Goal: Transaction & Acquisition: Purchase product/service

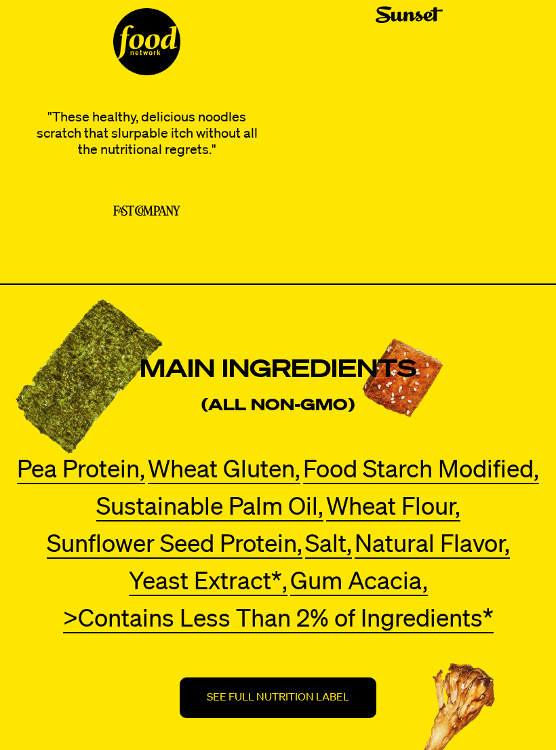
scroll to position [4368, 0]
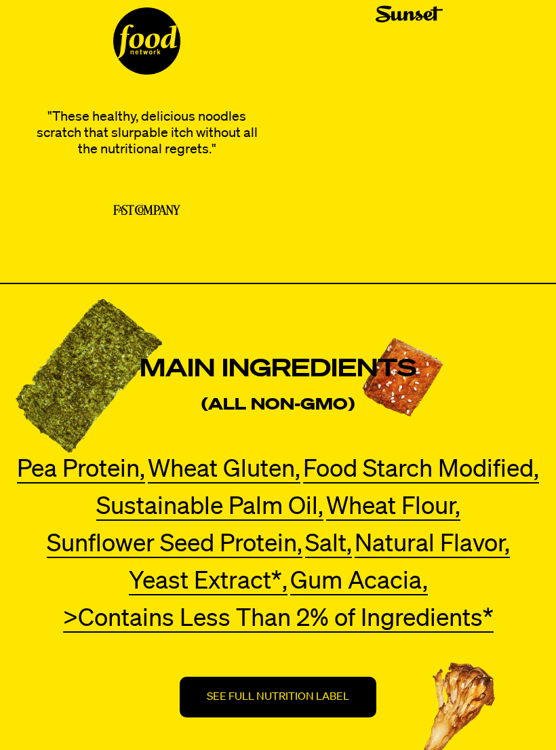
click at [330, 702] on p "SEE FULL NUTRITION LABEL" at bounding box center [278, 697] width 142 height 14
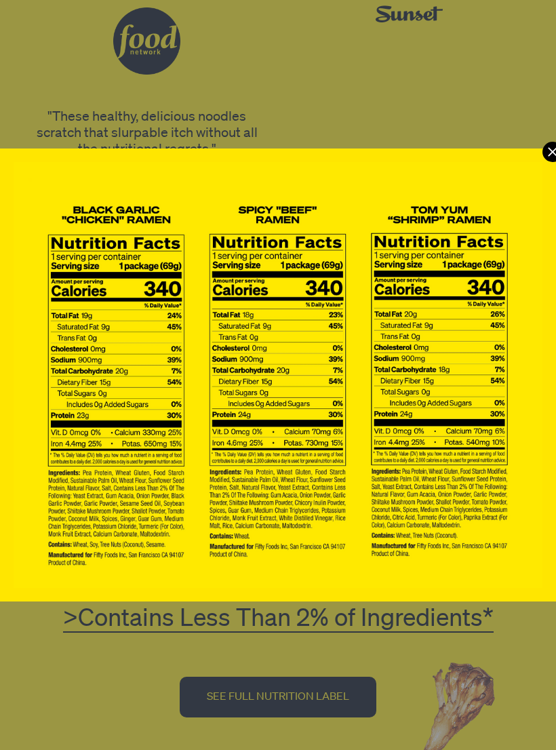
scroll to position [0, 0]
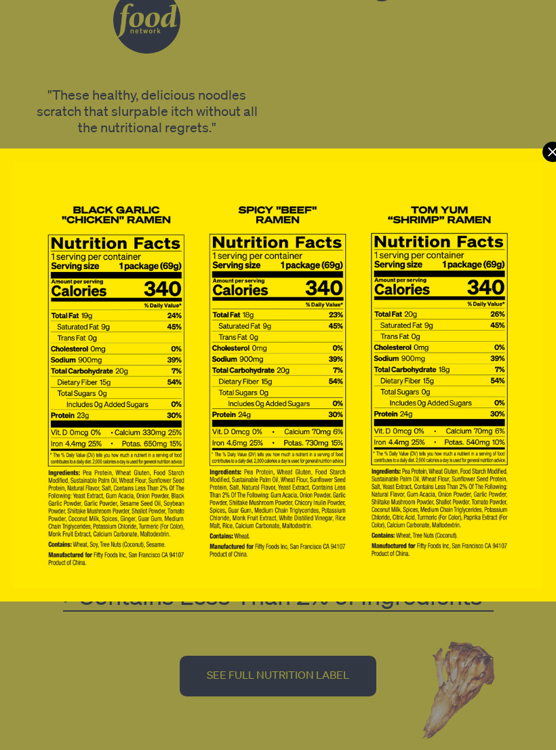
click at [550, 153] on icon "Modal" at bounding box center [552, 152] width 20 height 20
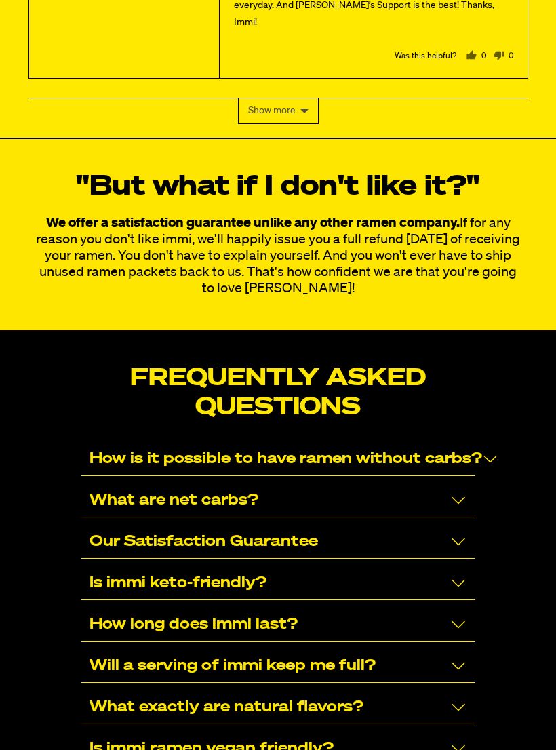
scroll to position [8455, 0]
click at [466, 492] on icon "Collapse/Expand" at bounding box center [458, 500] width 16 height 16
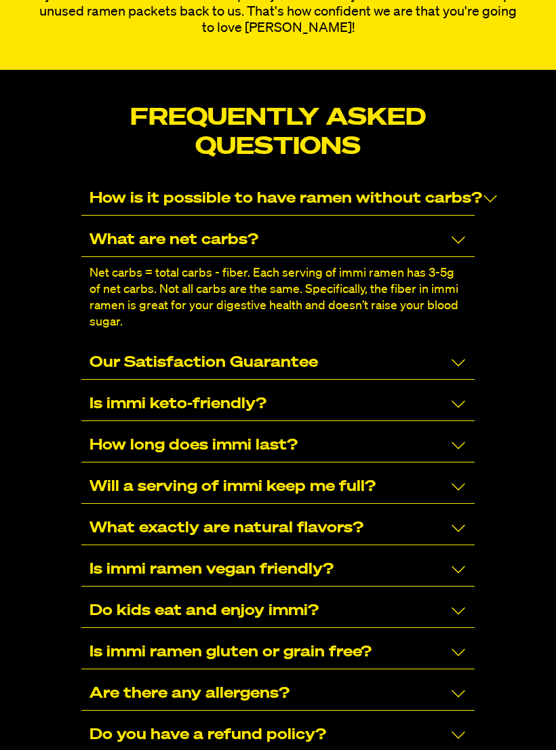
scroll to position [8716, 0]
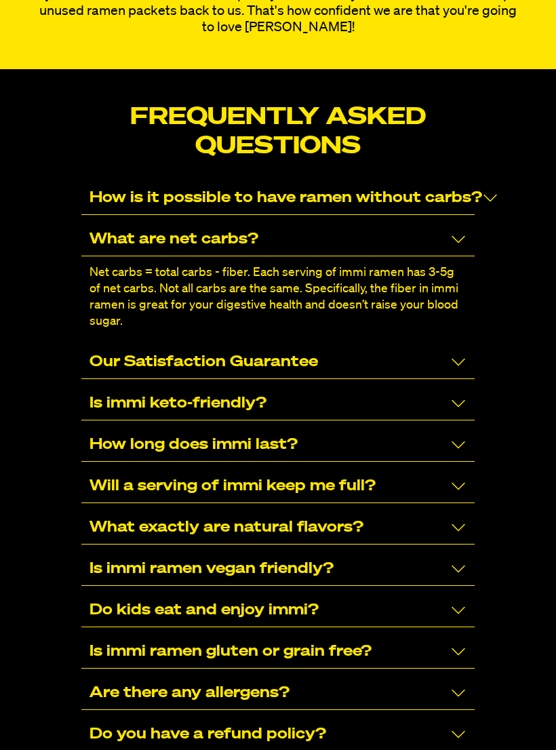
click at [466, 396] on icon "Collapse/Expand" at bounding box center [458, 404] width 16 height 16
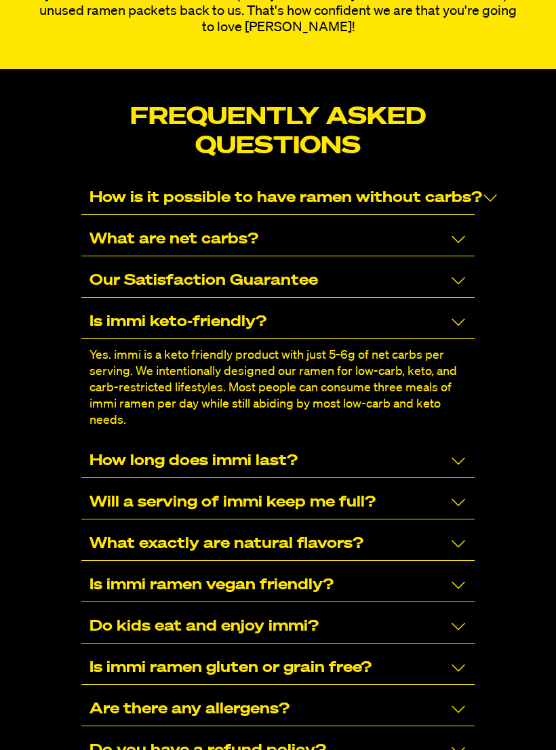
click at [463, 499] on icon "Collapse/Expand" at bounding box center [459, 502] width 14 height 7
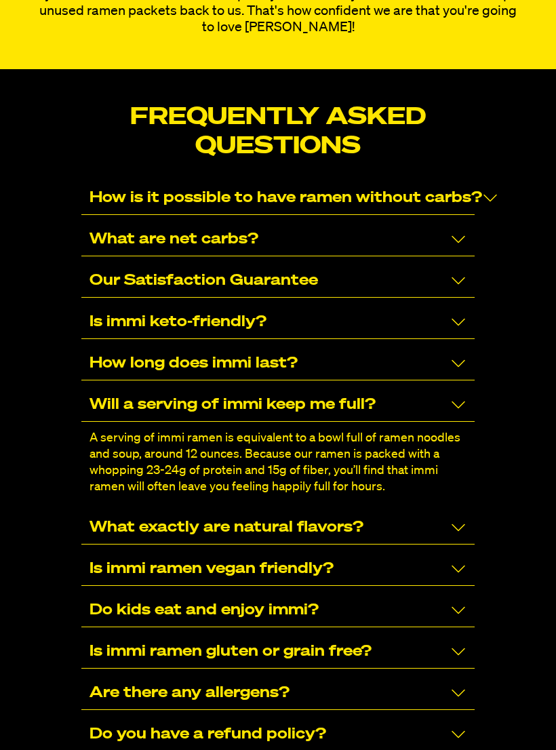
click at [462, 519] on icon "Collapse/Expand" at bounding box center [458, 527] width 16 height 16
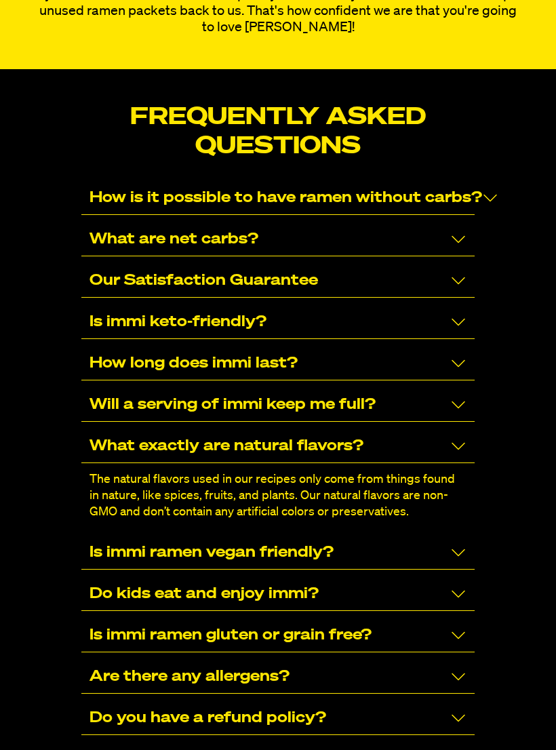
click at [464, 710] on icon "Collapse/Expand" at bounding box center [458, 718] width 16 height 16
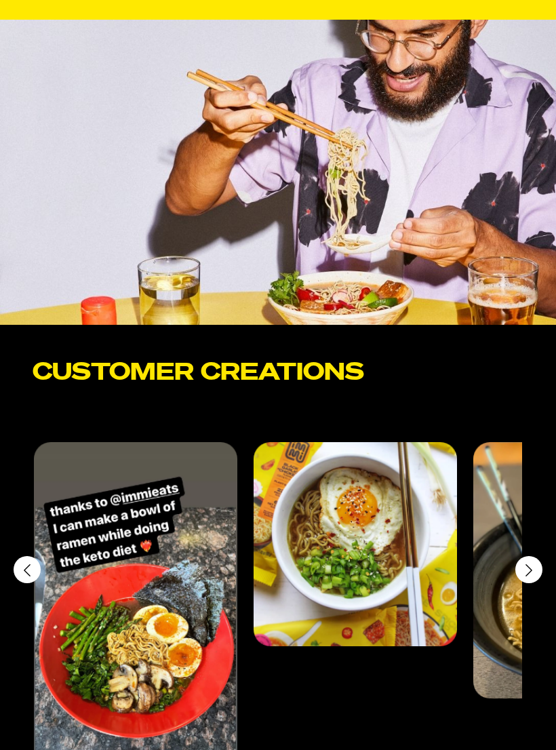
scroll to position [6342, 0]
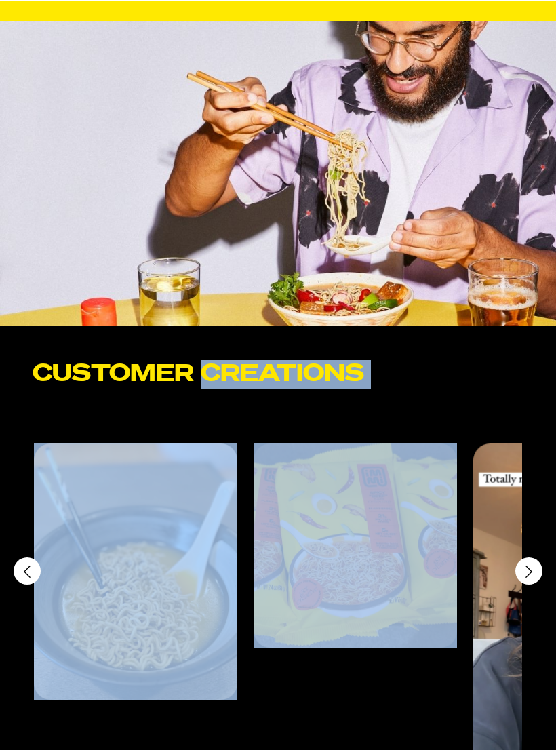
click at [531, 576] on icon "Next slide" at bounding box center [529, 570] width 16 height 15
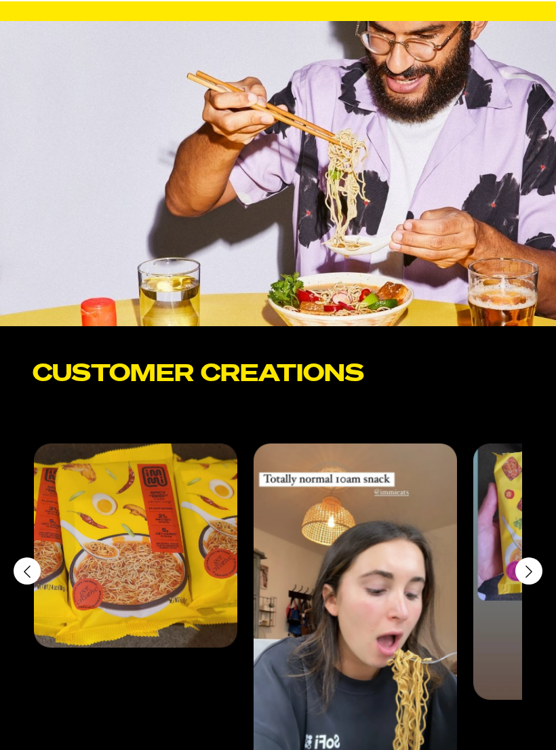
click at [534, 575] on icon "Next slide" at bounding box center [529, 570] width 16 height 15
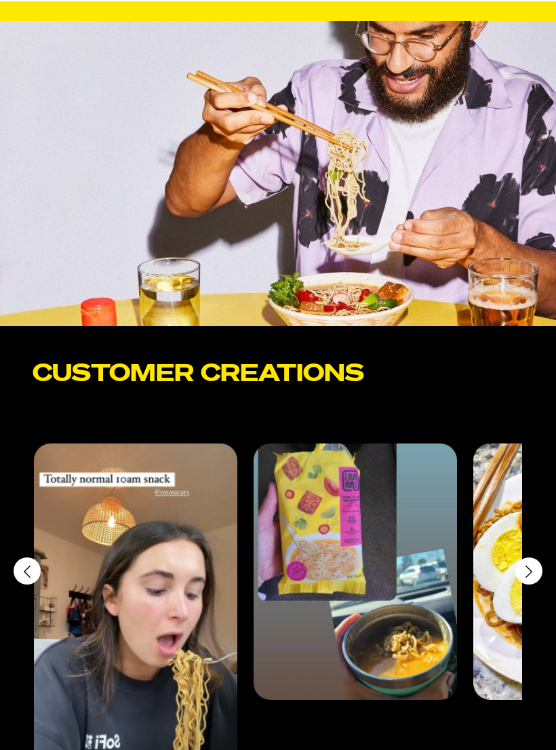
click at [537, 575] on div "Next slide" at bounding box center [528, 569] width 27 height 27
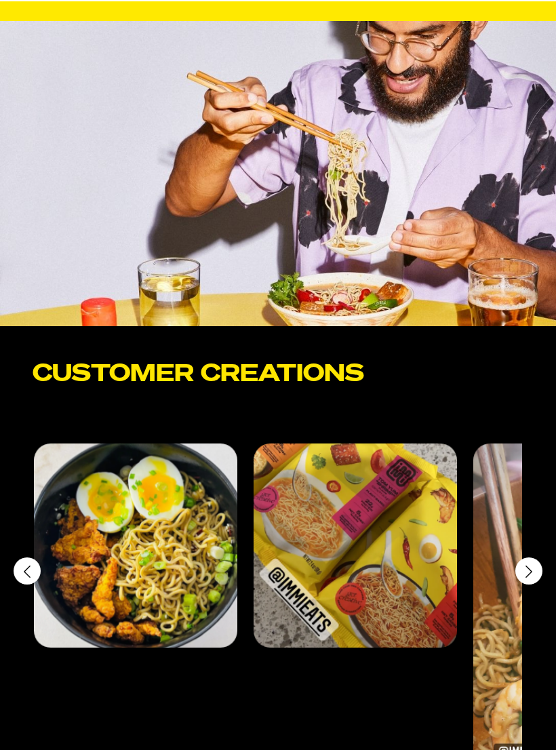
click at [537, 574] on div "Next slide" at bounding box center [528, 569] width 27 height 27
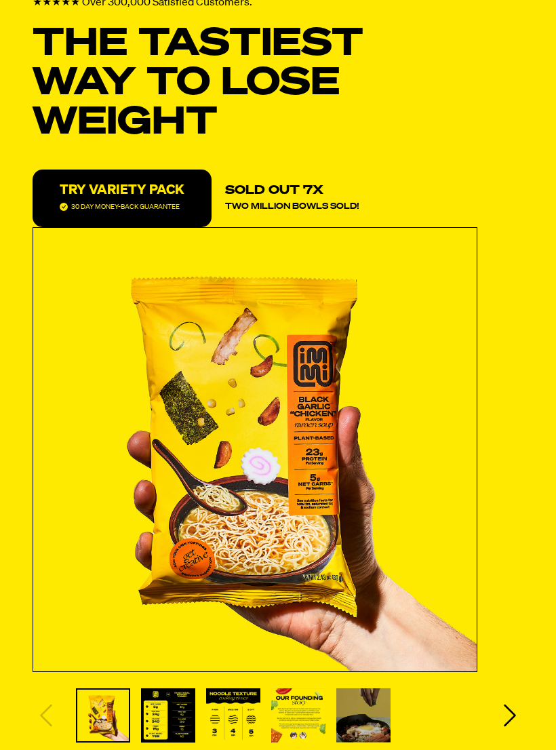
scroll to position [0, 0]
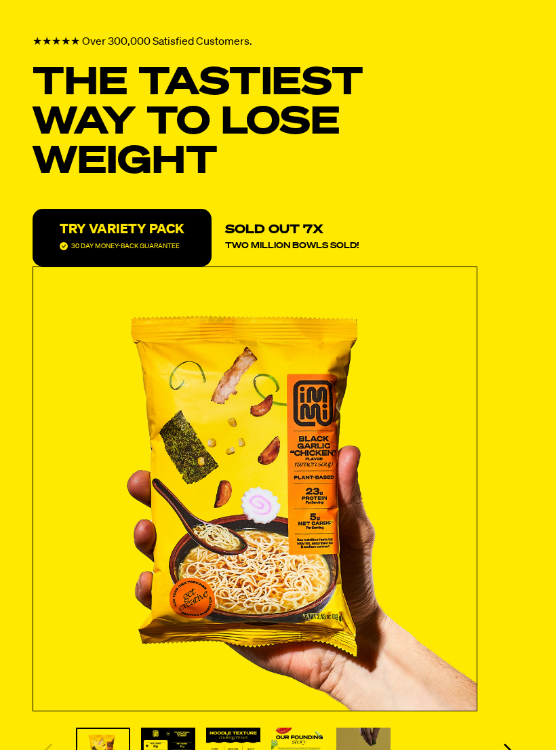
click at [167, 233] on p "TRY VARIETY PACK" at bounding box center [122, 229] width 125 height 14
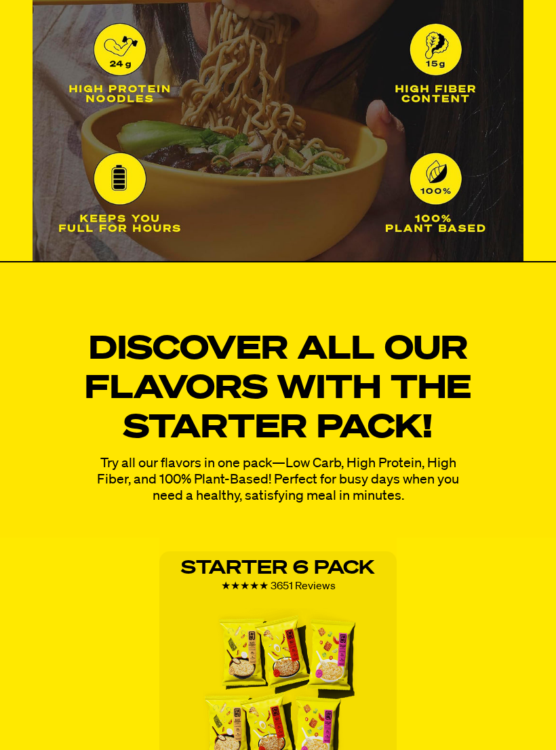
scroll to position [1692, 0]
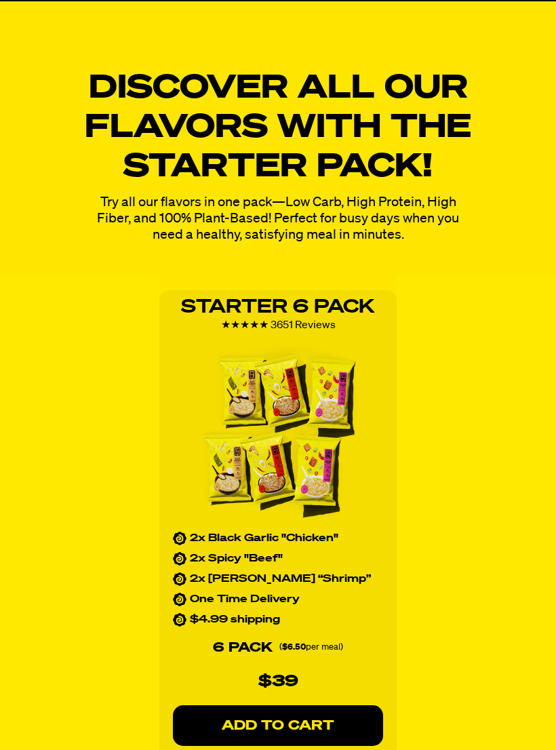
click at [308, 725] on p "ADD TO CART" at bounding box center [278, 726] width 156 height 14
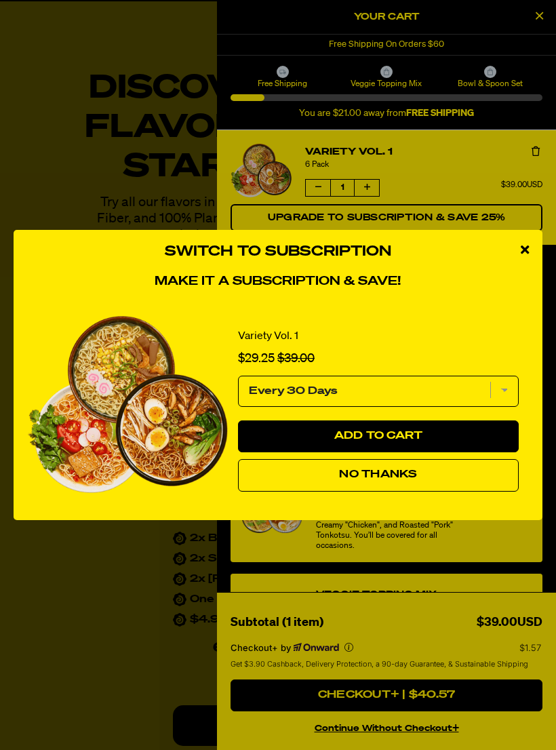
click at [365, 390] on select "Every 30 Days" at bounding box center [378, 391] width 281 height 31
click at [517, 384] on select "Every 30 Days" at bounding box center [378, 391] width 281 height 31
click at [390, 437] on span "Add to Cart" at bounding box center [378, 435] width 89 height 11
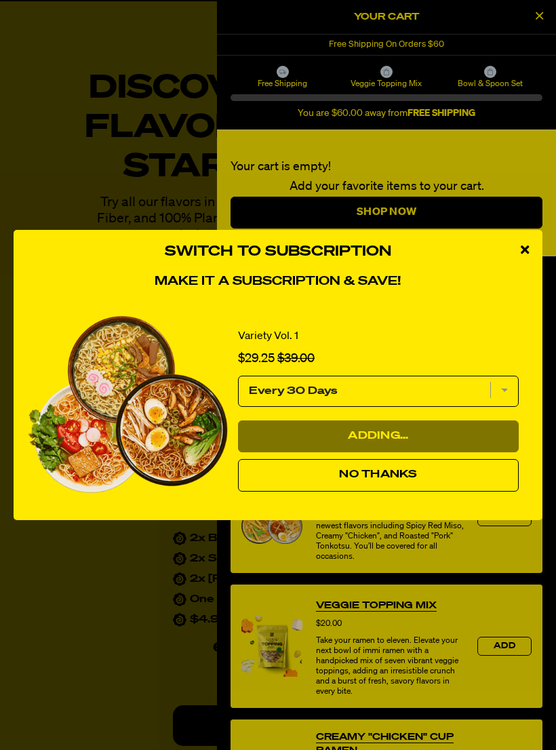
select select "Every 30 Days"
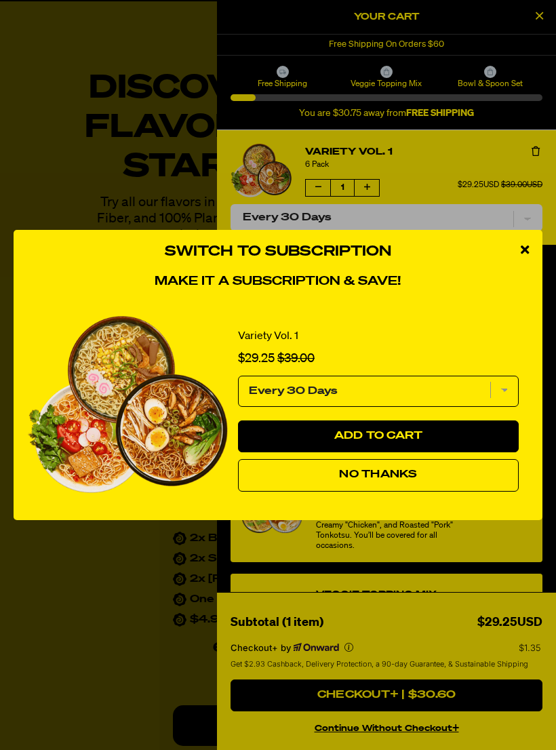
click at [416, 439] on span "Add to Cart" at bounding box center [378, 435] width 89 height 11
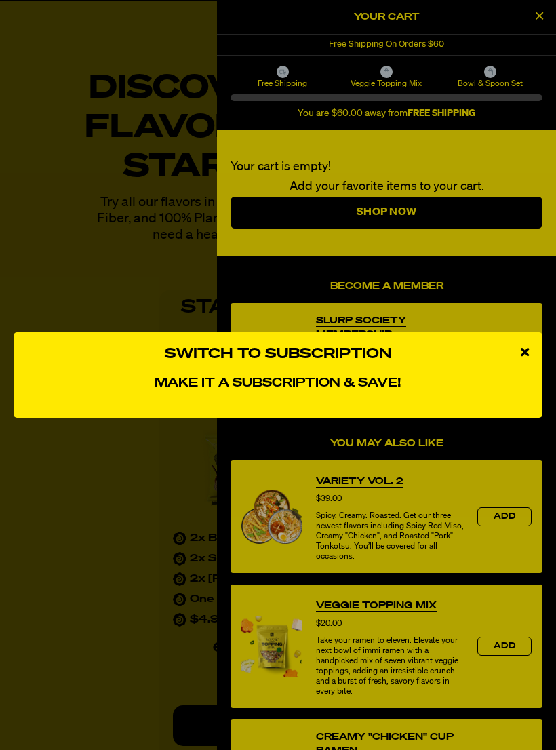
select select "Every 30 Days"
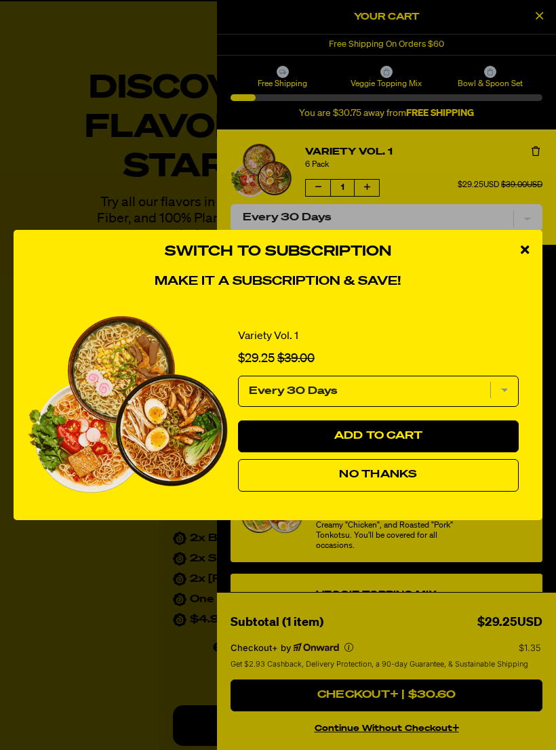
click at [530, 250] on div "close modal" at bounding box center [524, 250] width 35 height 41
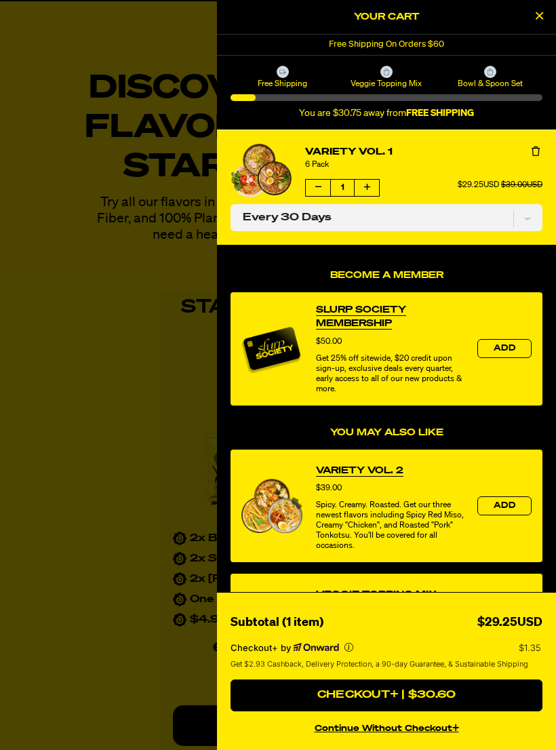
click at [378, 182] on button "Increase quantity of Variety Vol. 1" at bounding box center [367, 188] width 24 height 16
click at [507, 508] on span "Add" at bounding box center [505, 506] width 22 height 8
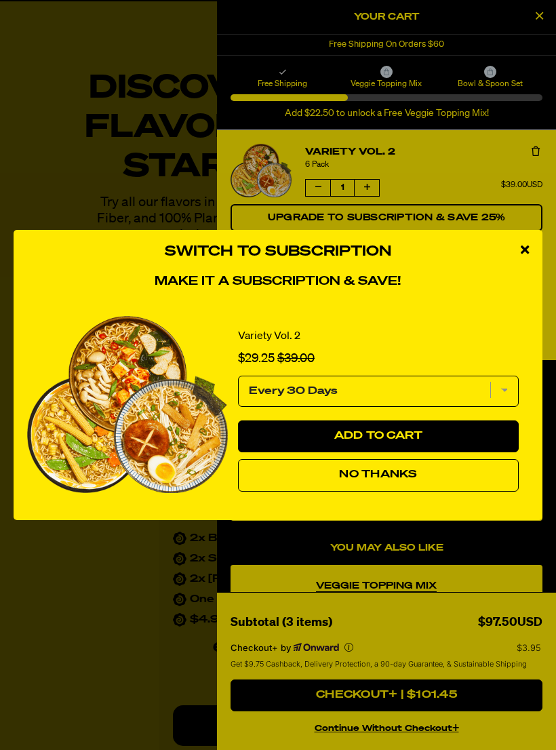
click at [420, 439] on span "Add to Cart" at bounding box center [378, 435] width 89 height 11
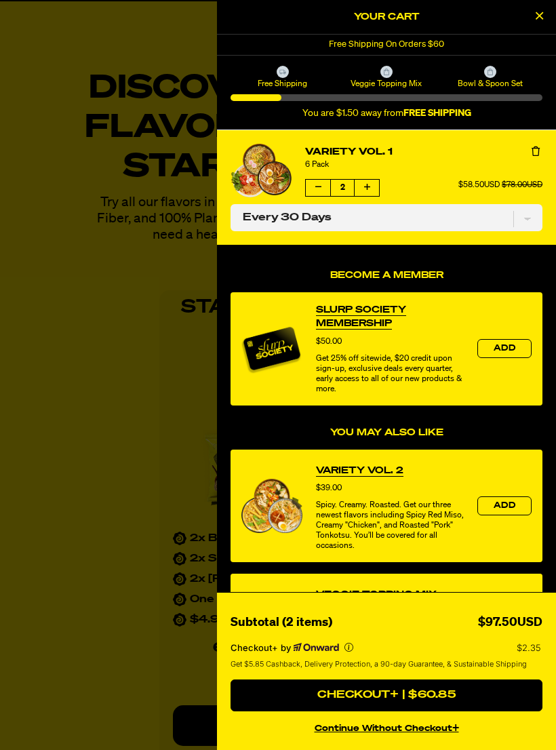
select select "Every 30 Days"
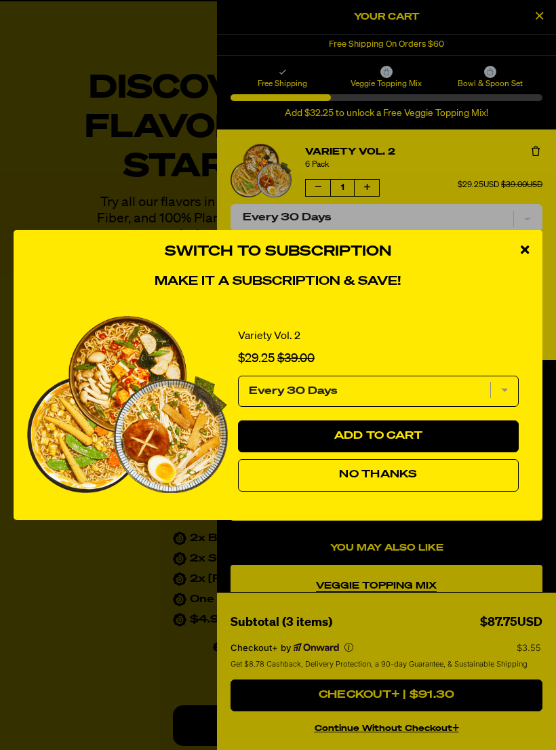
click at [527, 252] on icon "close modal" at bounding box center [525, 249] width 8 height 12
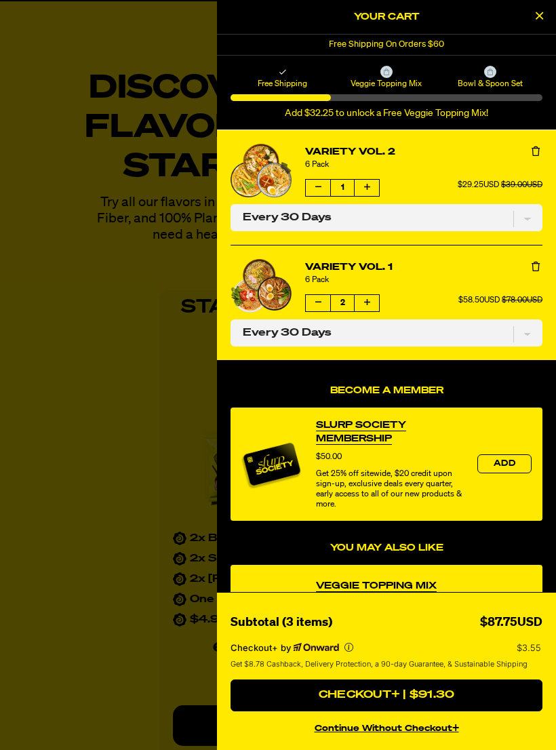
click at [317, 305] on icon "Decrease quantity of Variety Vol. 1" at bounding box center [318, 302] width 6 height 8
click at [548, 11] on button "Close Cart" at bounding box center [539, 17] width 20 height 20
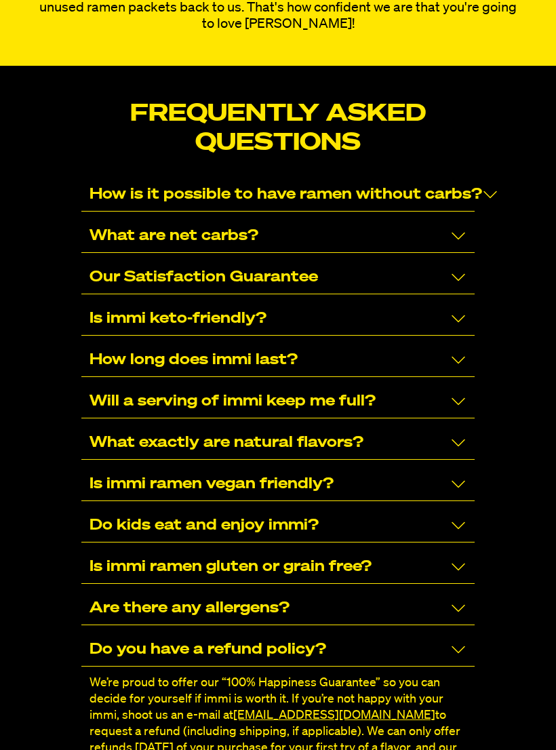
scroll to position [8720, 0]
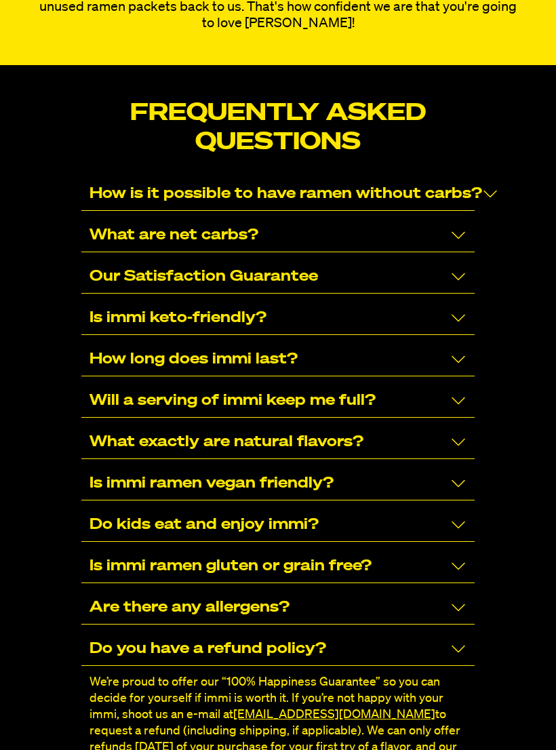
click at [461, 351] on icon "Collapse/Expand" at bounding box center [458, 359] width 16 height 16
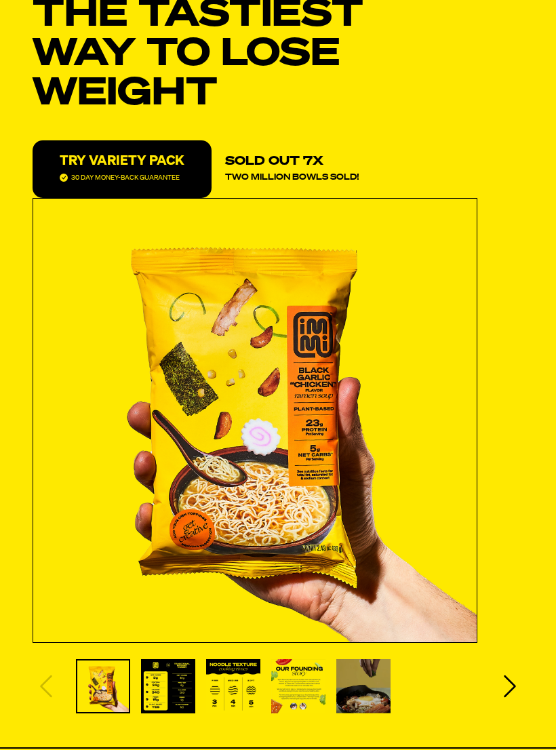
scroll to position [0, 0]
